Goal: Transaction & Acquisition: Obtain resource

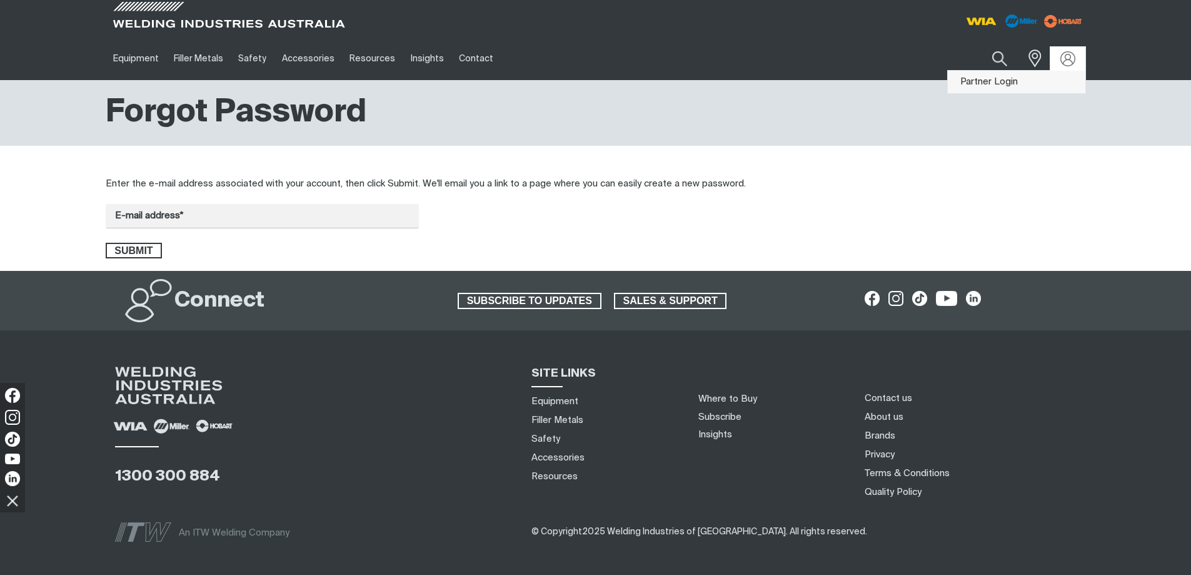
click at [1016, 83] on link "Partner Login" at bounding box center [1017, 82] width 138 height 23
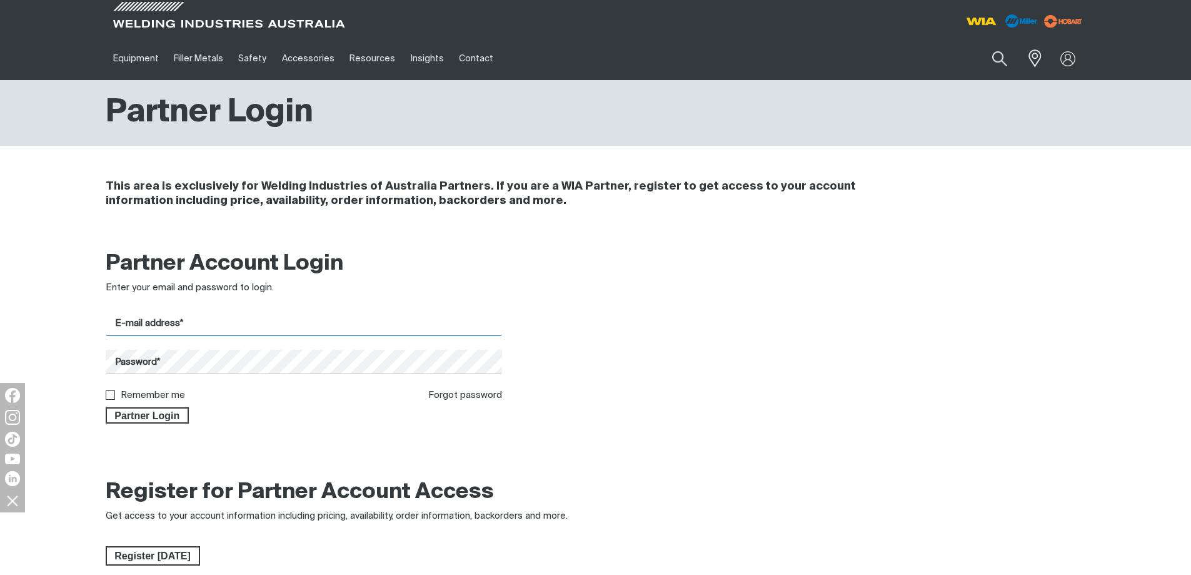
type input "[PERSON_NAME][EMAIL_ADDRESS][DOMAIN_NAME]"
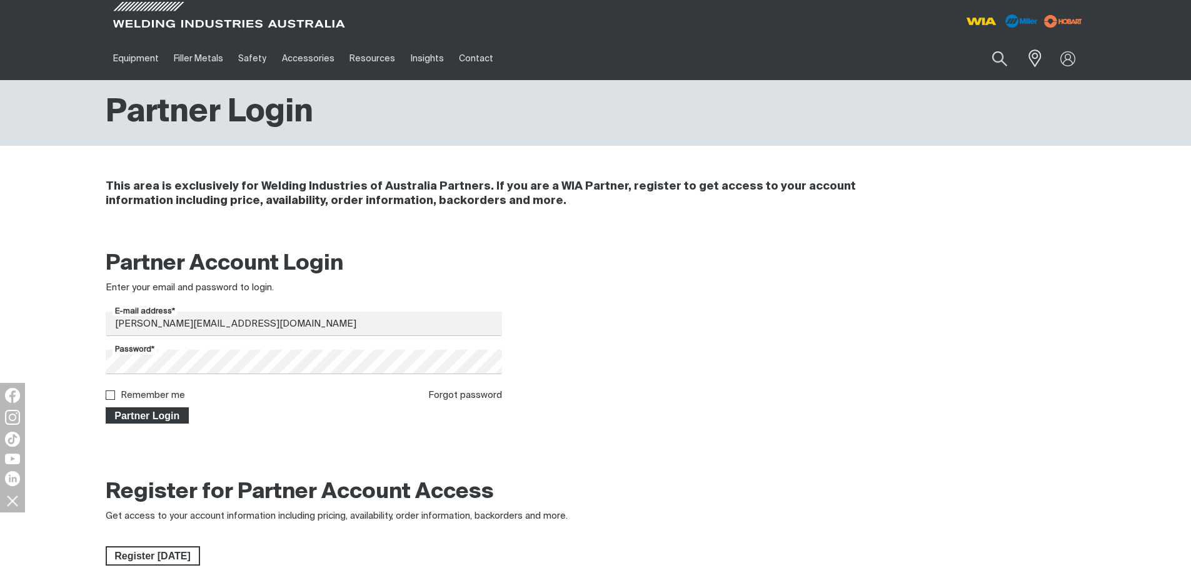
click at [180, 415] on span "Partner Login" at bounding box center [147, 415] width 81 height 16
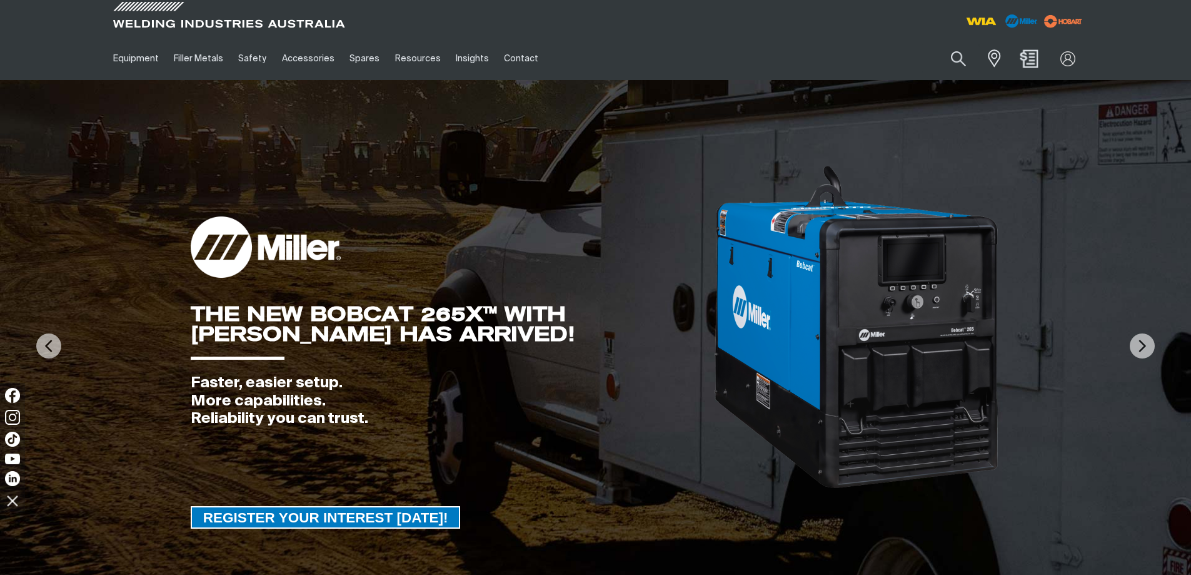
click at [1029, 58] on img "Shopping cart (0 product(s))" at bounding box center [1029, 58] width 18 height 18
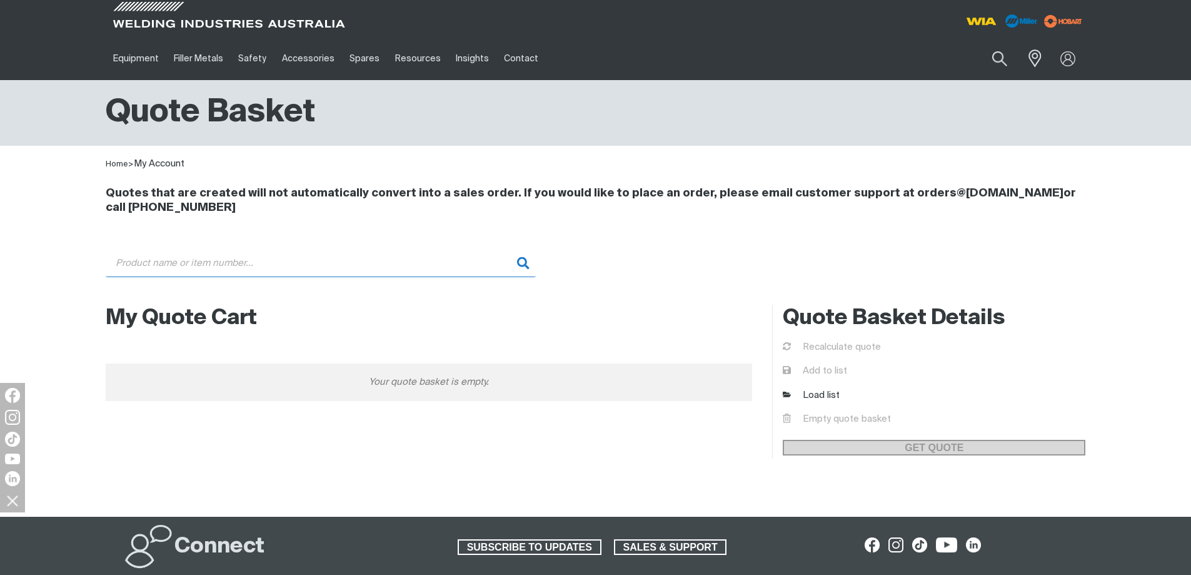
click at [358, 256] on input "Search" at bounding box center [321, 263] width 430 height 28
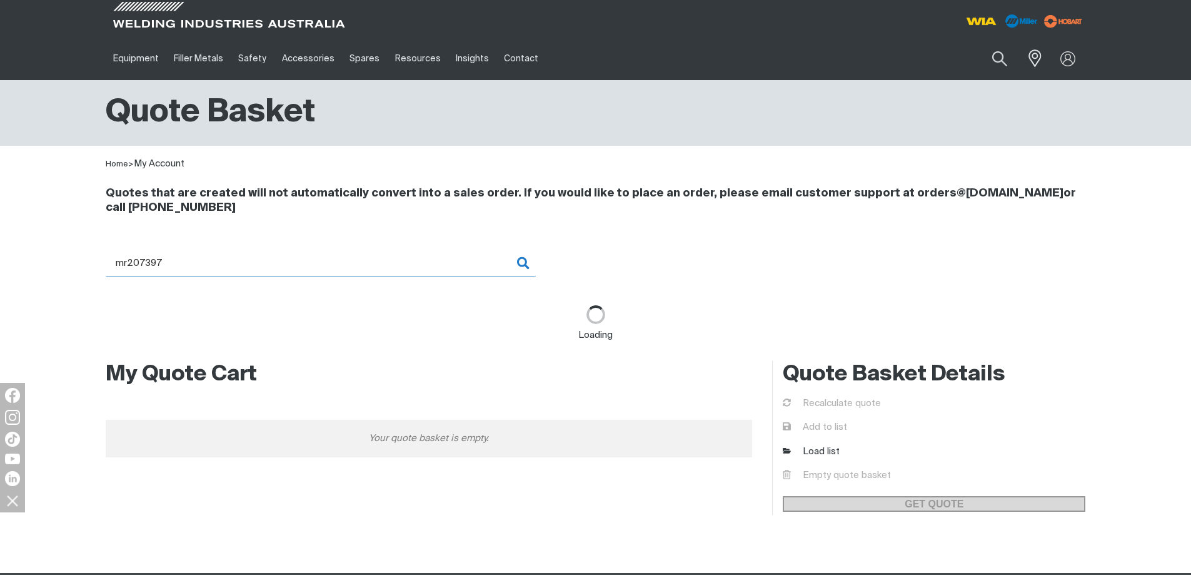
type input "MR207397 - Module,Field Current Regulator"
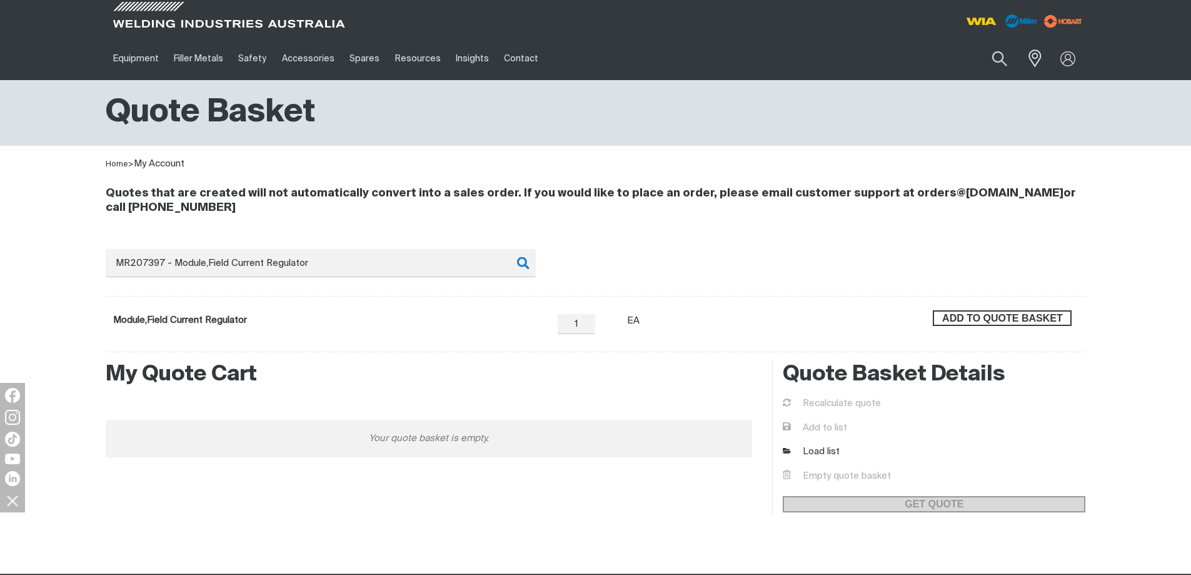
drag, startPoint x: 994, startPoint y: 314, endPoint x: 776, endPoint y: 343, distance: 219.6
click at [995, 314] on span "ADD TO QUOTE BASKET" at bounding box center [1002, 318] width 136 height 16
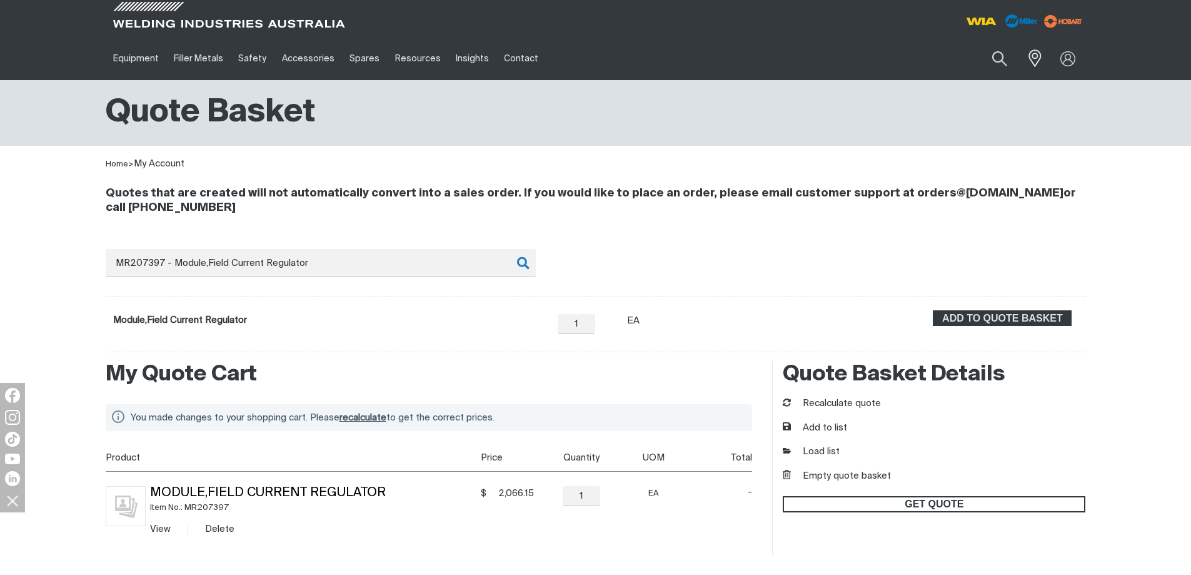
click at [980, 501] on span "GET QUOTE" at bounding box center [934, 504] width 300 height 16
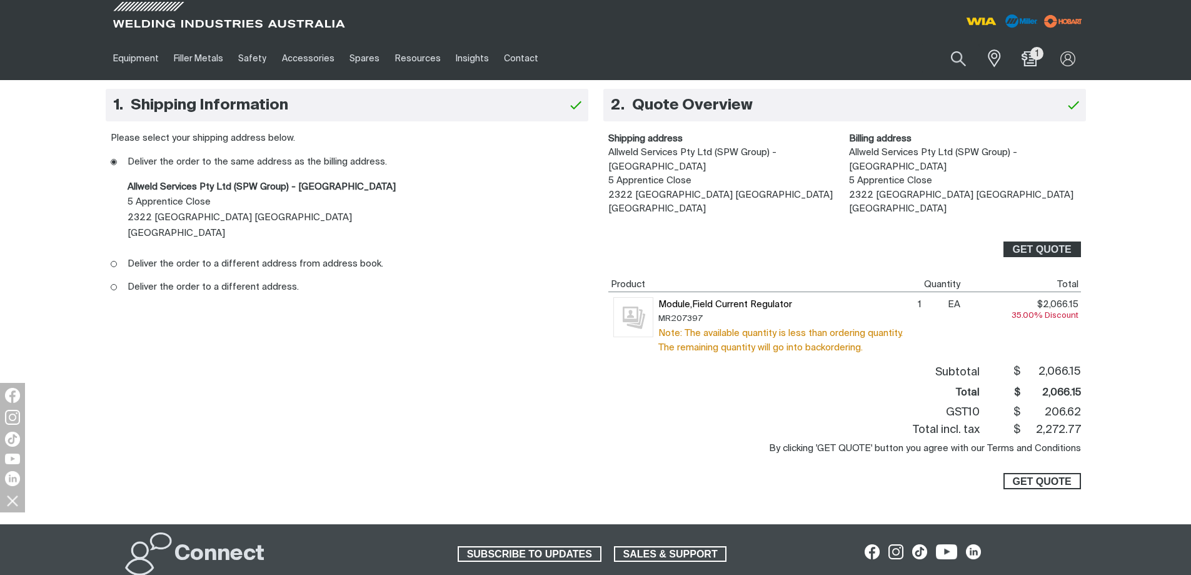
click at [1039, 473] on span "GET QUOTE" at bounding box center [1042, 481] width 59 height 16
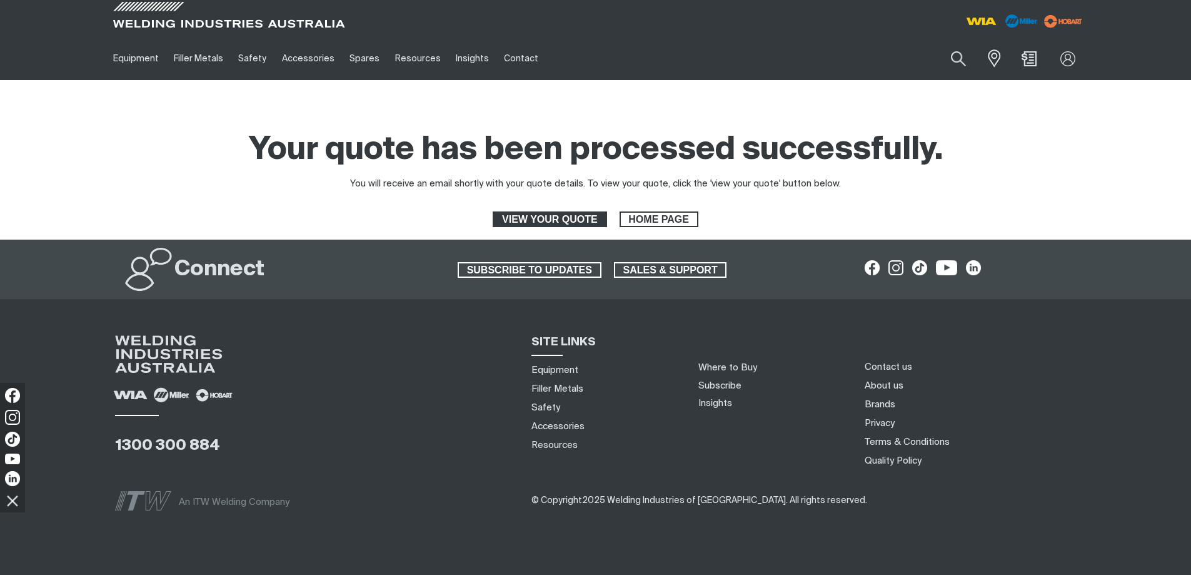
click at [572, 220] on span "VIEW YOUR QUOTE" at bounding box center [549, 219] width 111 height 16
